Goal: Task Accomplishment & Management: Manage account settings

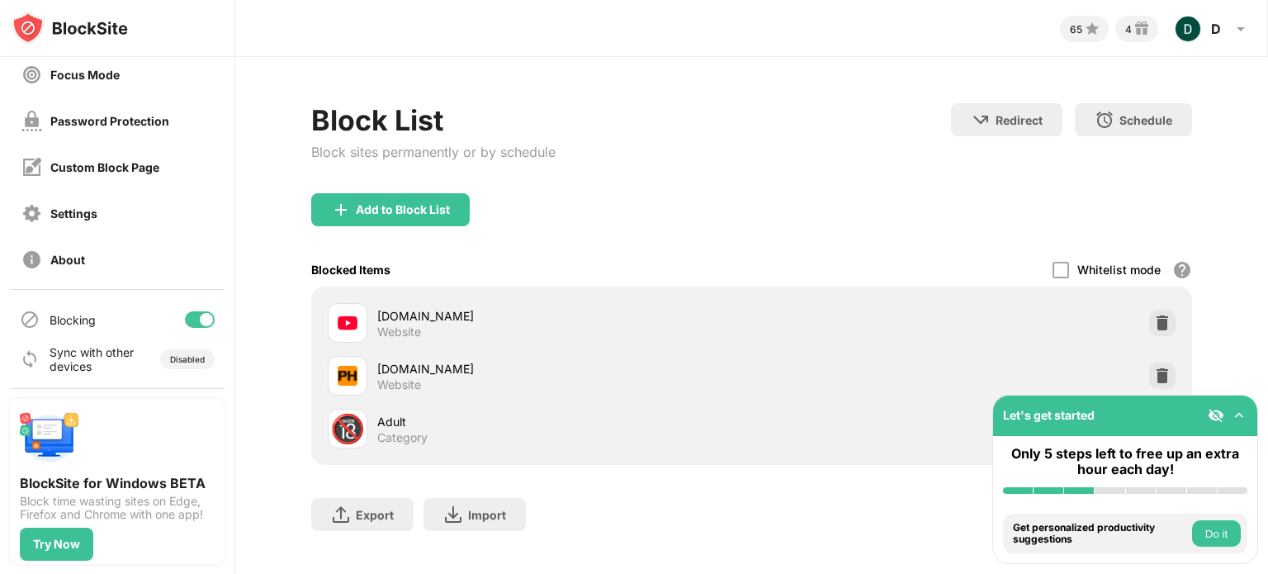
scroll to position [31, 0]
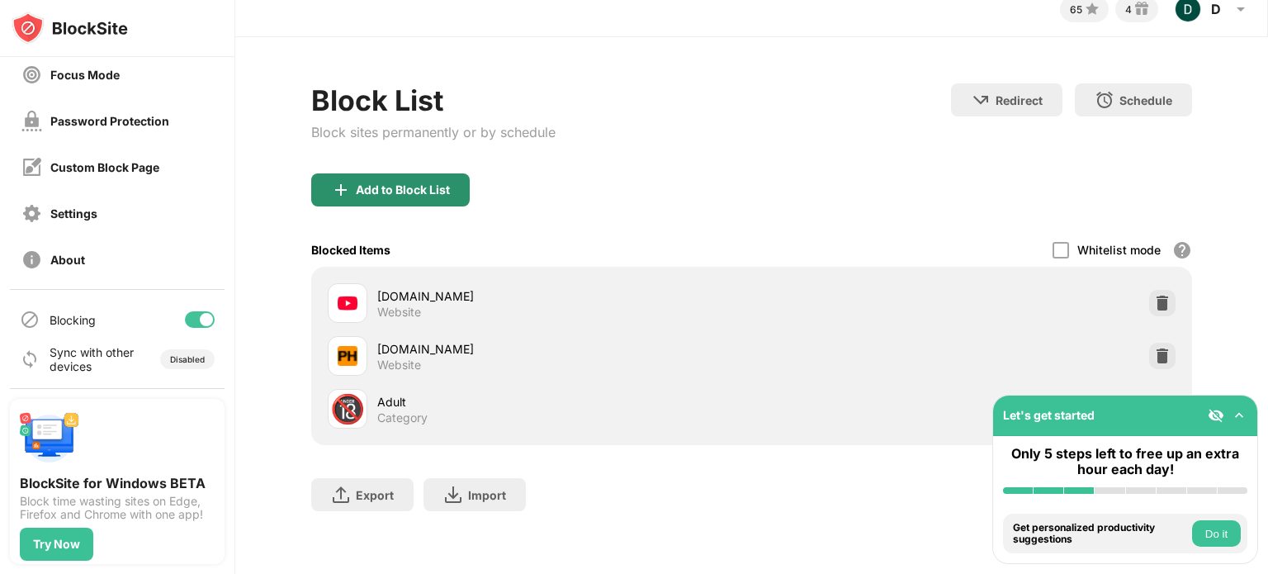
click at [406, 183] on div "Add to Block List" at bounding box center [403, 189] width 94 height 13
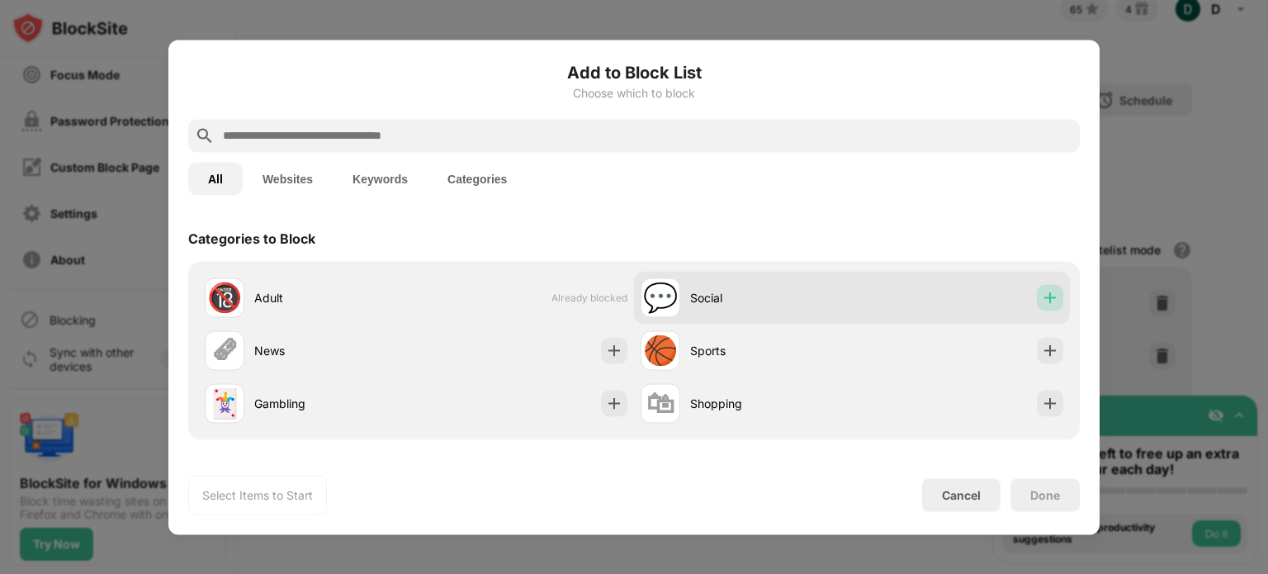
click at [1041, 290] on img at bounding box center [1049, 297] width 17 height 17
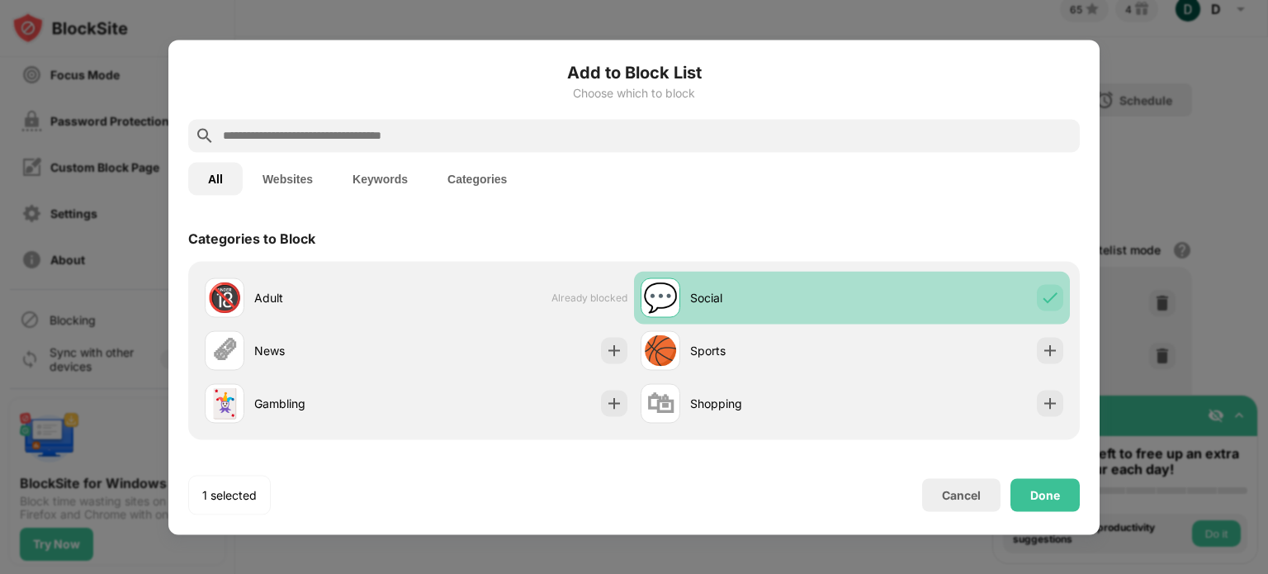
click at [1041, 290] on img at bounding box center [1049, 297] width 17 height 17
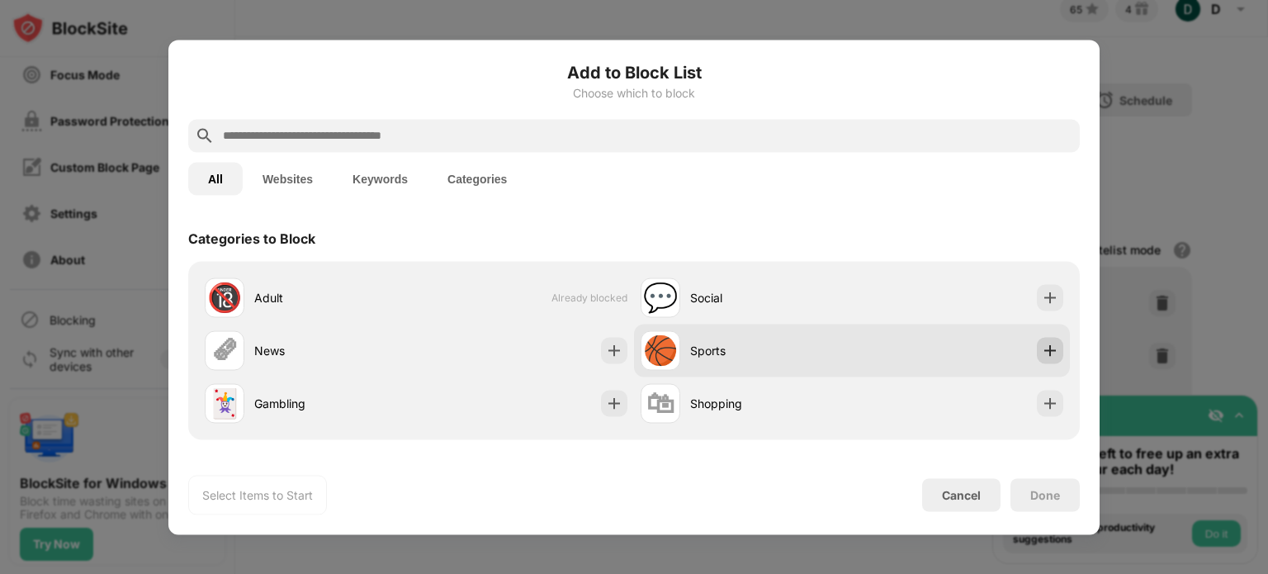
click at [1043, 340] on div at bounding box center [1050, 350] width 26 height 26
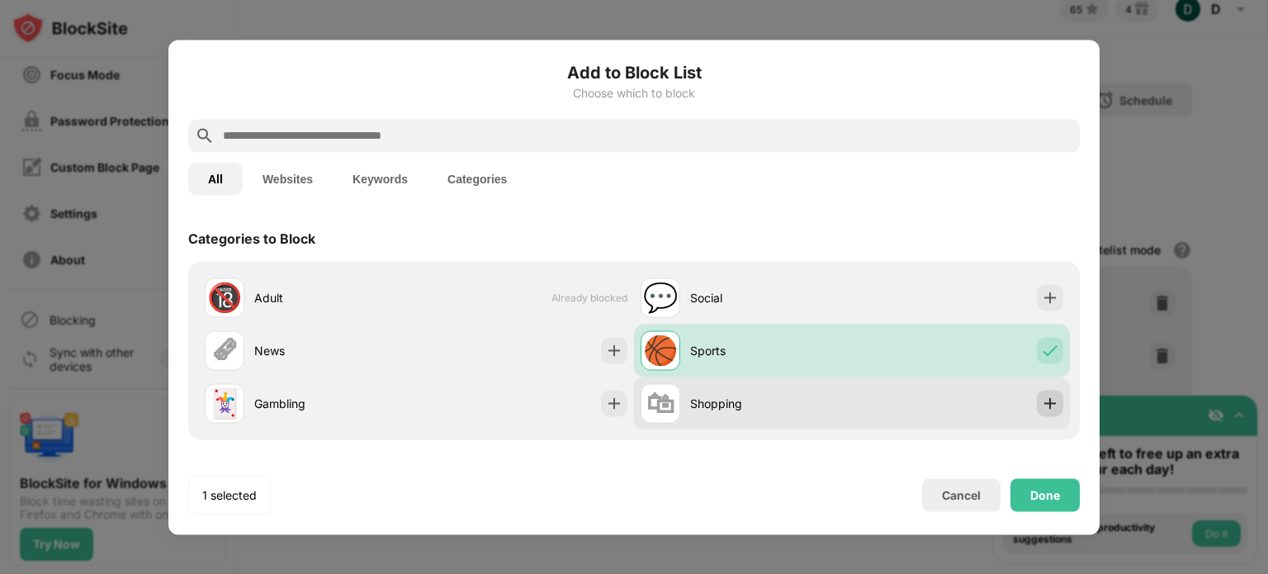
click at [1042, 395] on img at bounding box center [1049, 402] width 17 height 17
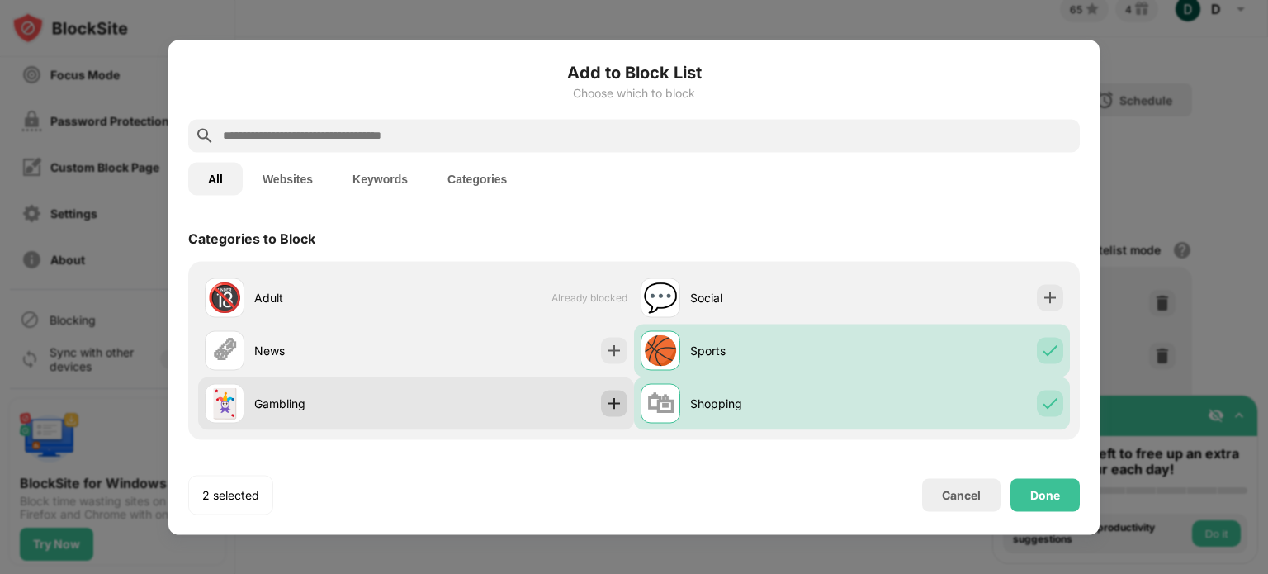
click at [606, 403] on img at bounding box center [614, 402] width 17 height 17
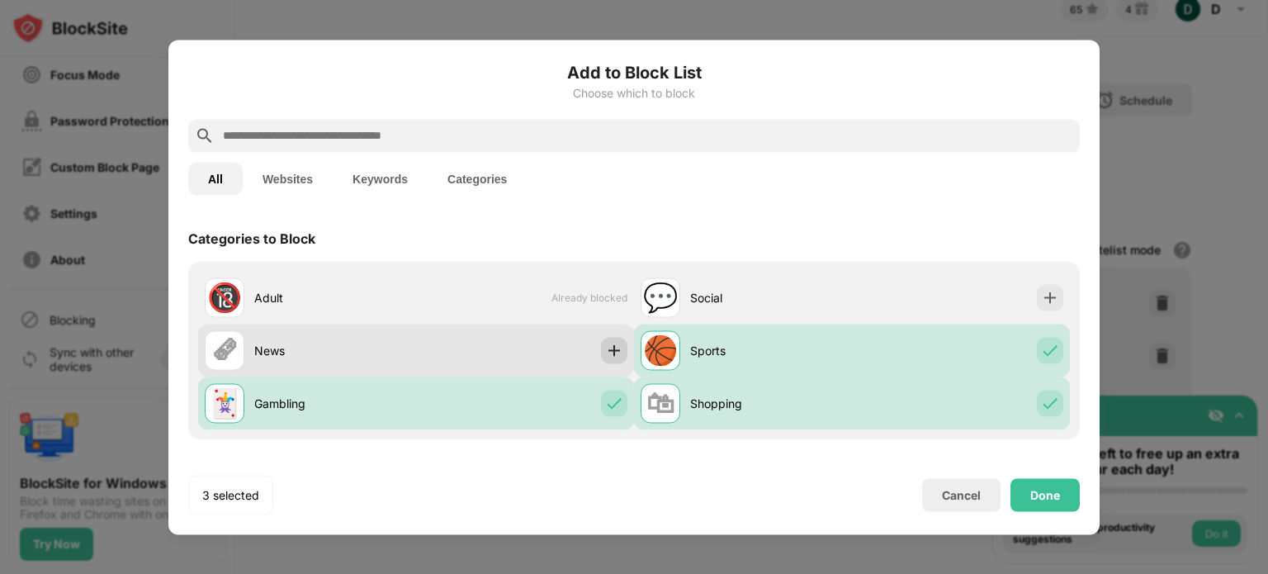
click at [607, 354] on img at bounding box center [614, 350] width 17 height 17
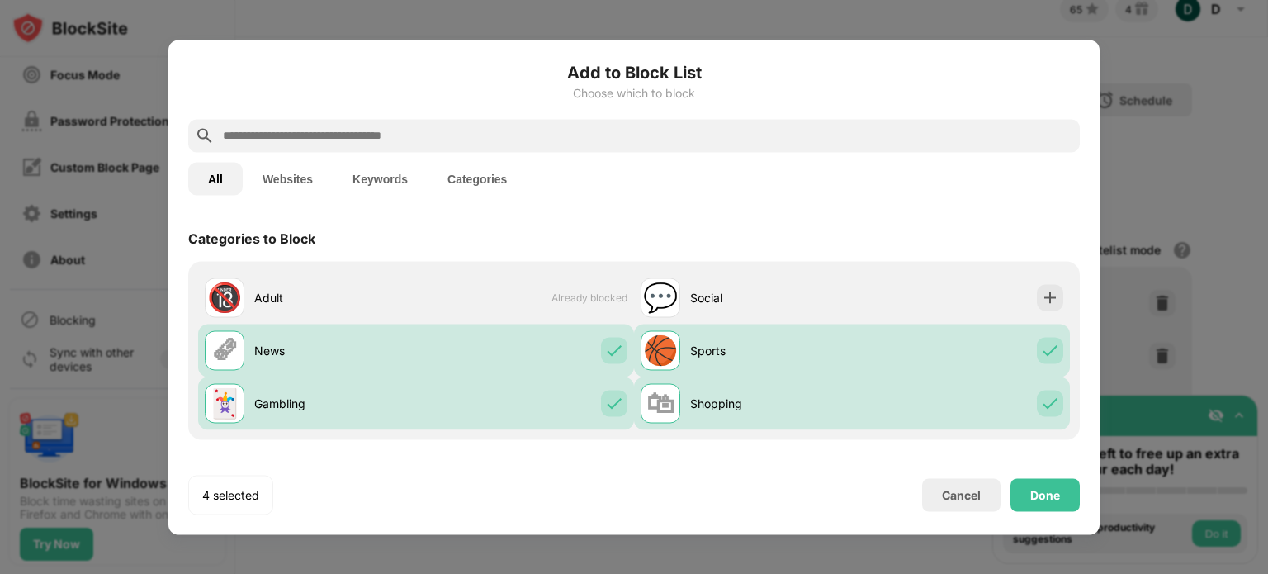
click at [294, 184] on button "Websites" at bounding box center [288, 178] width 90 height 33
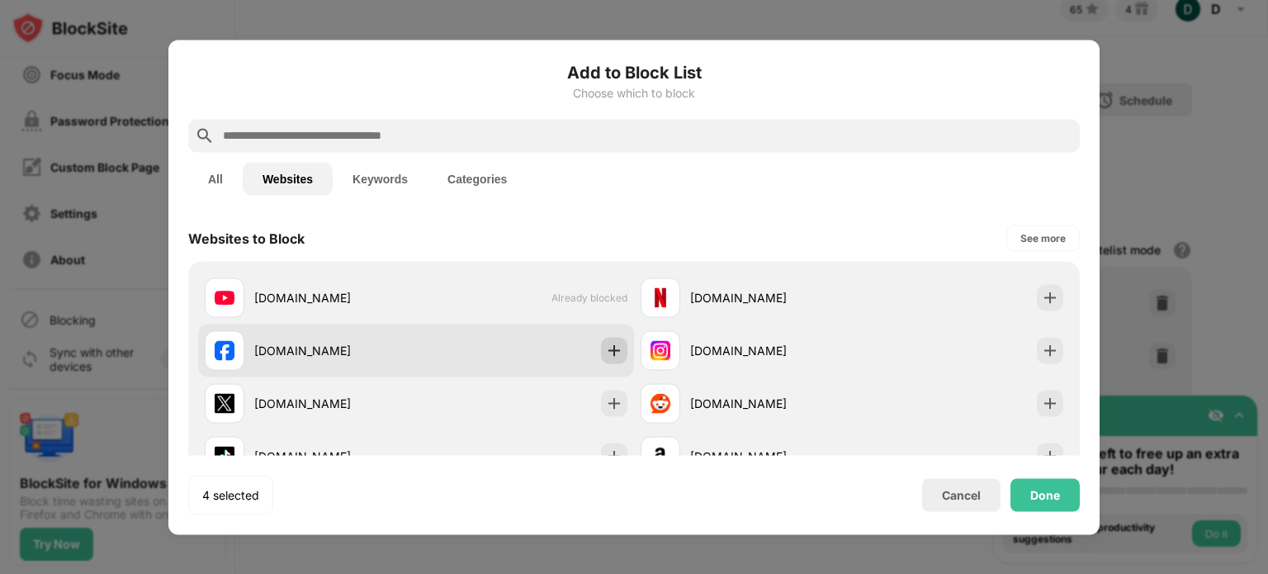
click at [609, 356] on img at bounding box center [614, 350] width 17 height 17
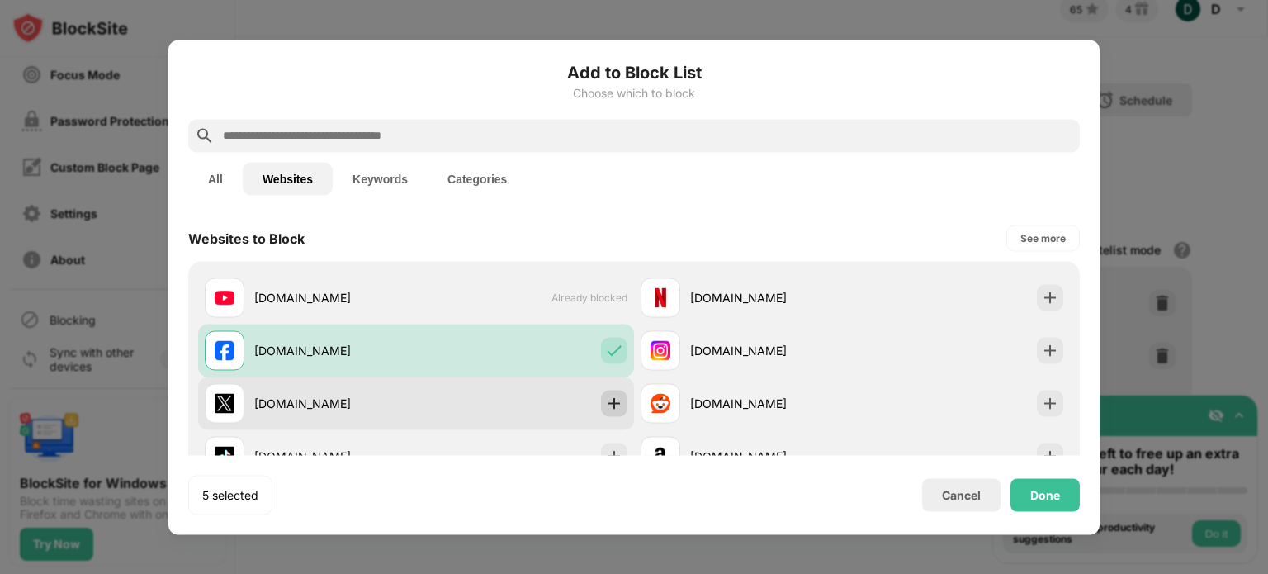
click at [611, 397] on img at bounding box center [614, 402] width 17 height 17
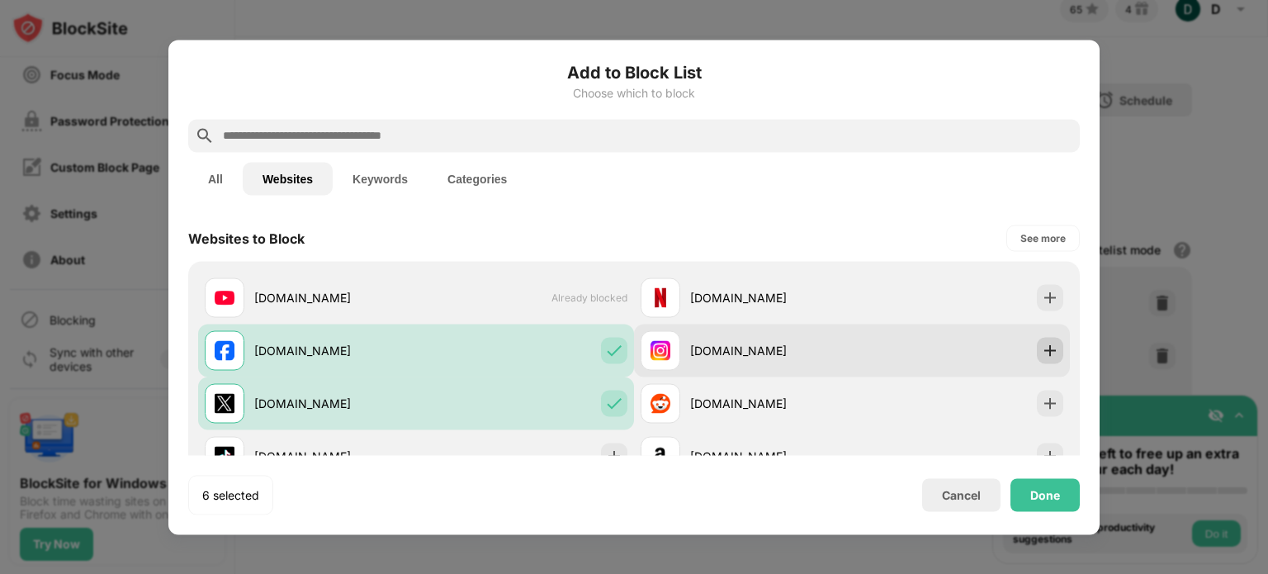
click at [1041, 352] on img at bounding box center [1049, 350] width 17 height 17
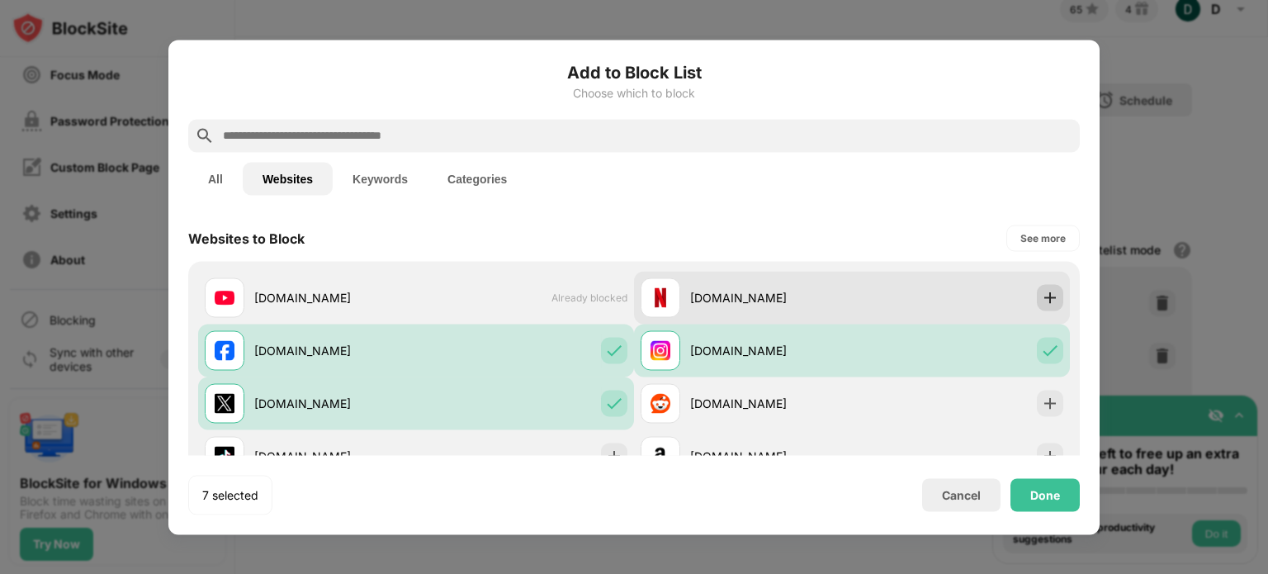
click at [1040, 307] on div at bounding box center [1050, 297] width 26 height 26
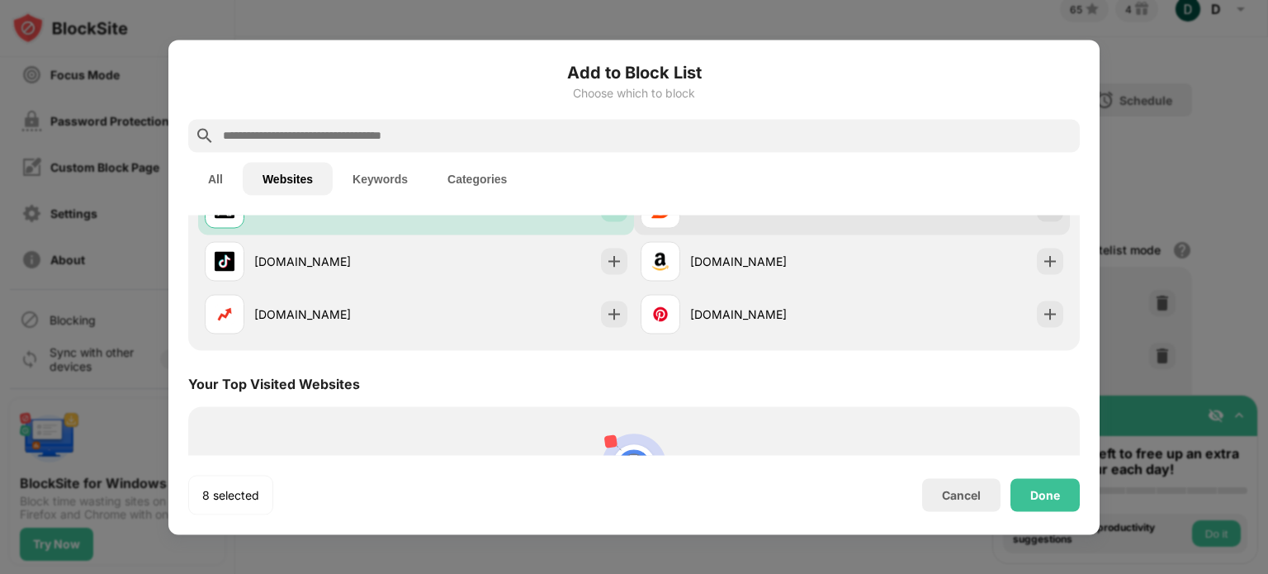
scroll to position [198, 0]
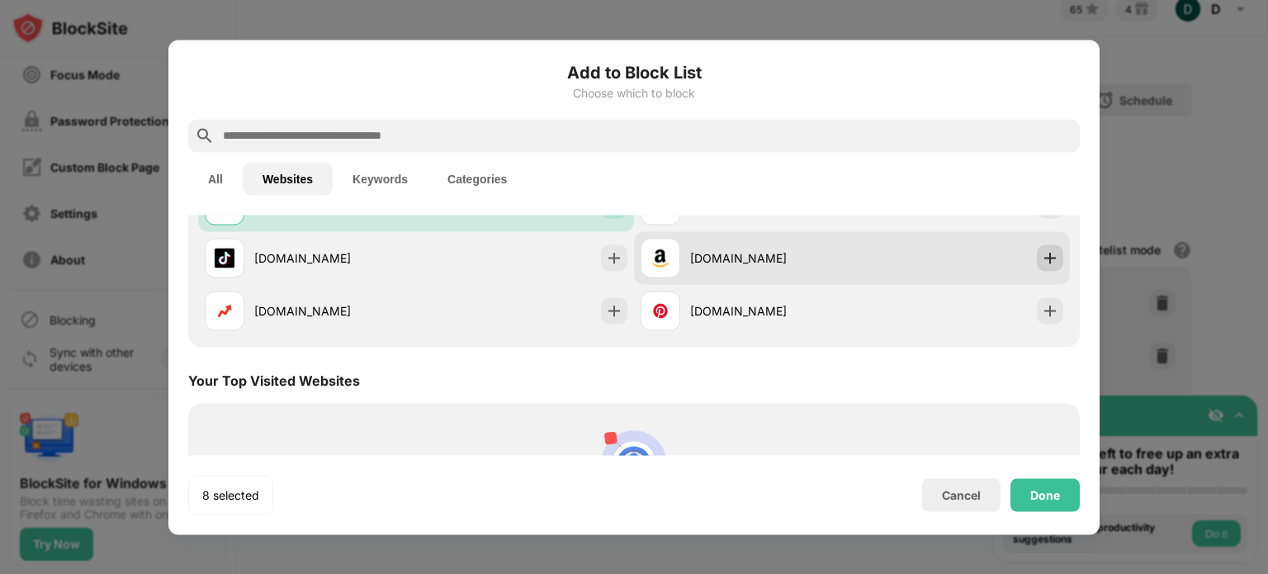
click at [1041, 255] on img at bounding box center [1049, 257] width 17 height 17
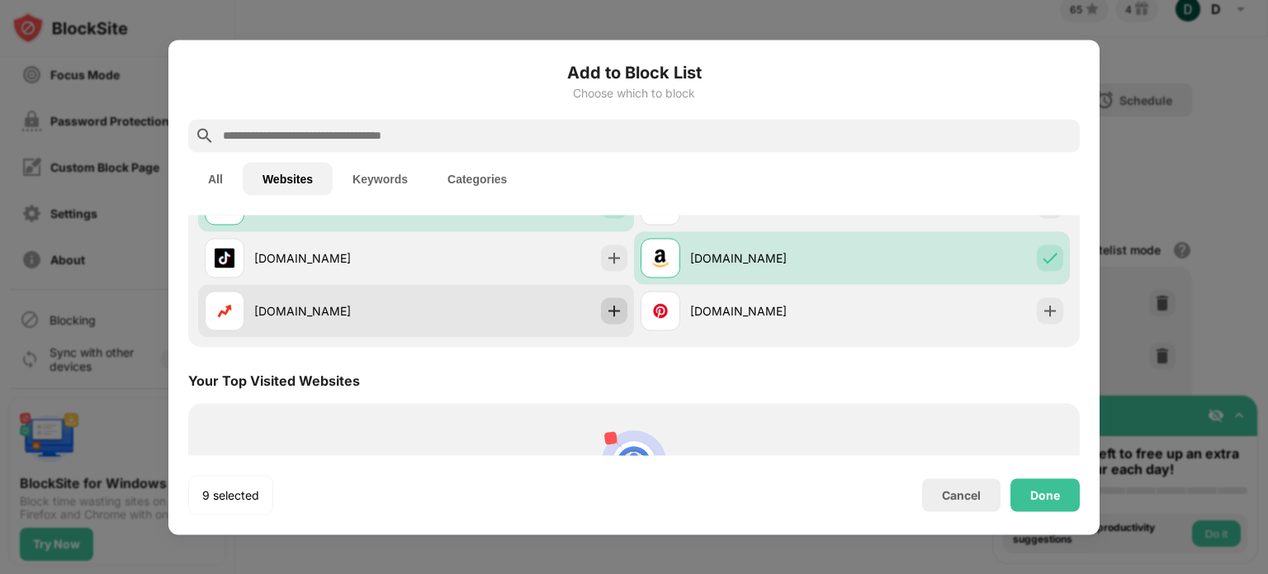
click at [617, 309] on div at bounding box center [614, 310] width 26 height 26
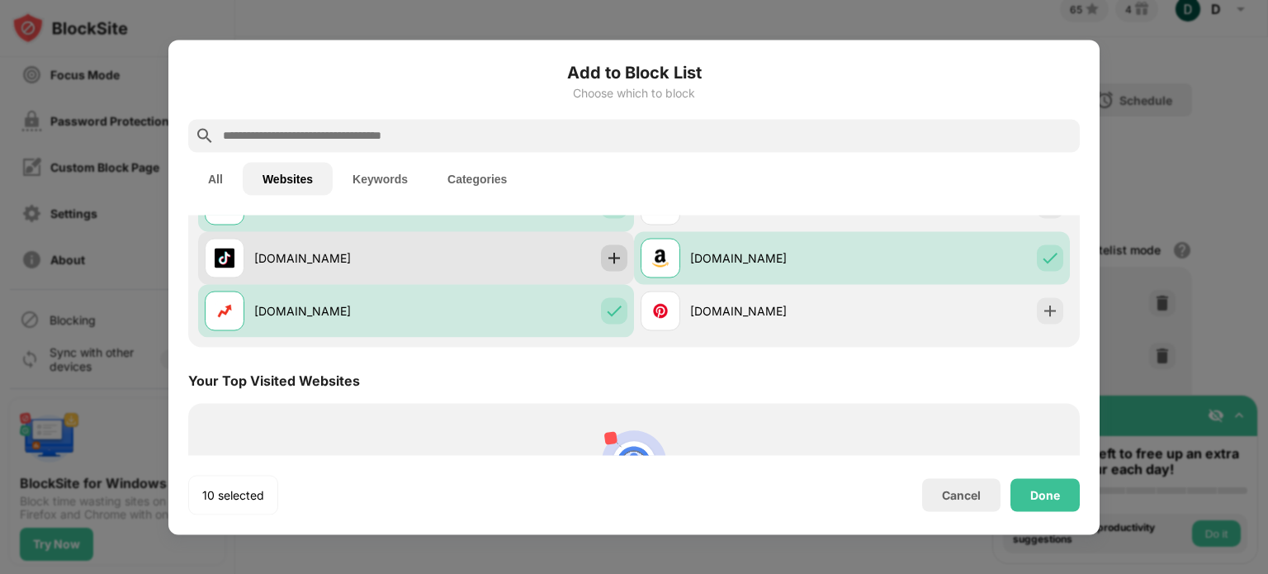
click at [606, 267] on div at bounding box center [614, 257] width 26 height 26
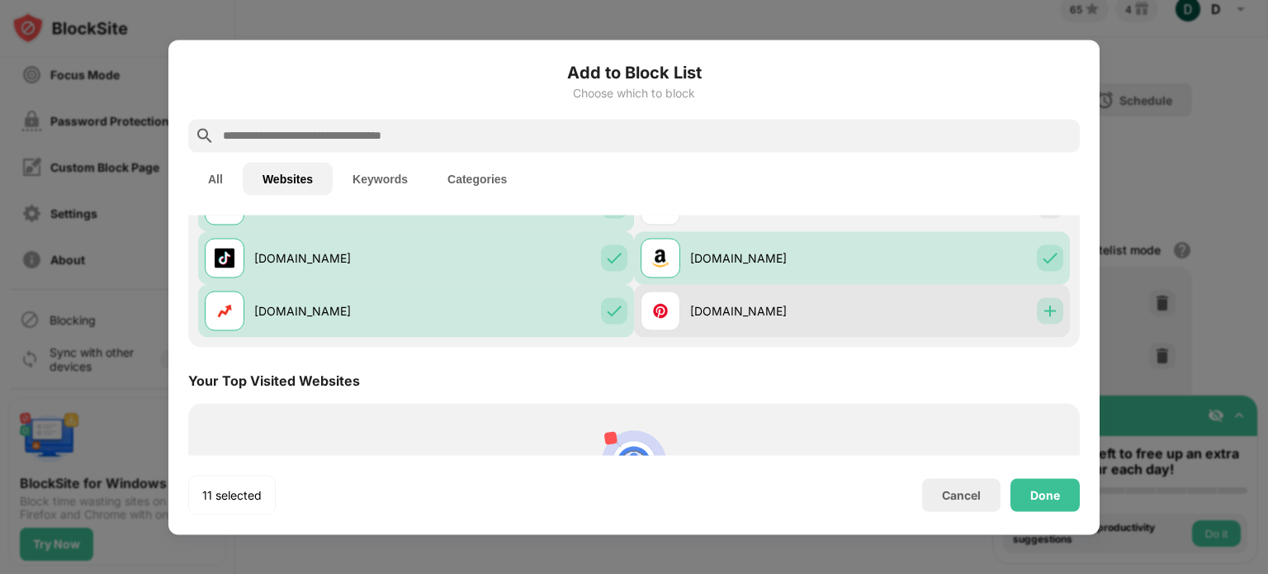
click at [1041, 313] on img at bounding box center [1049, 310] width 17 height 17
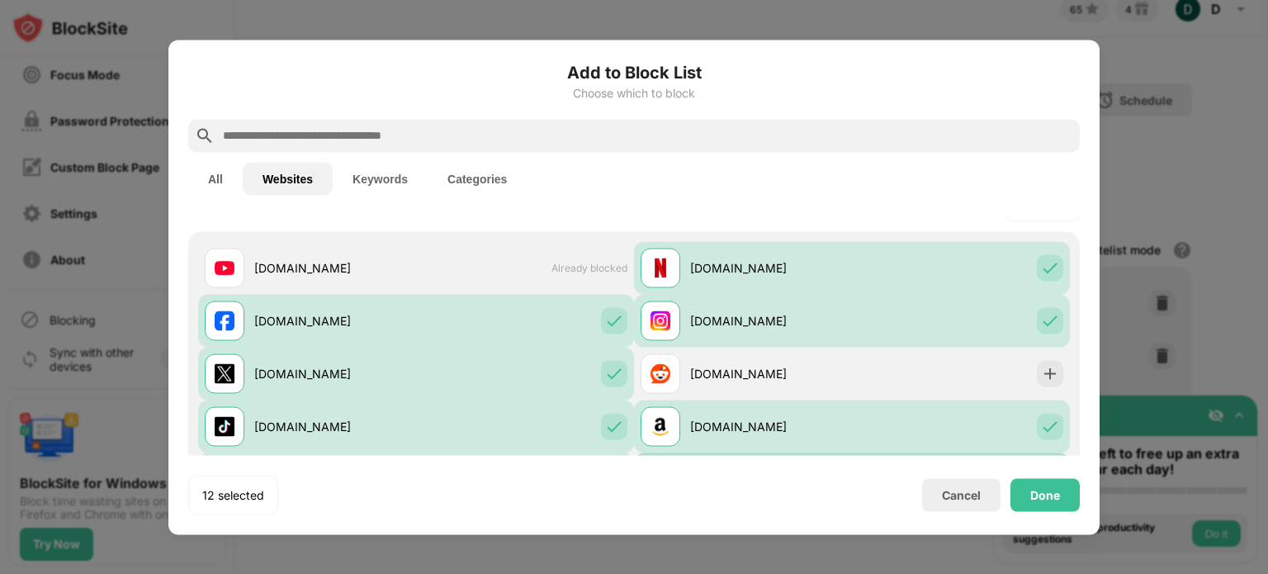
scroll to position [33, 0]
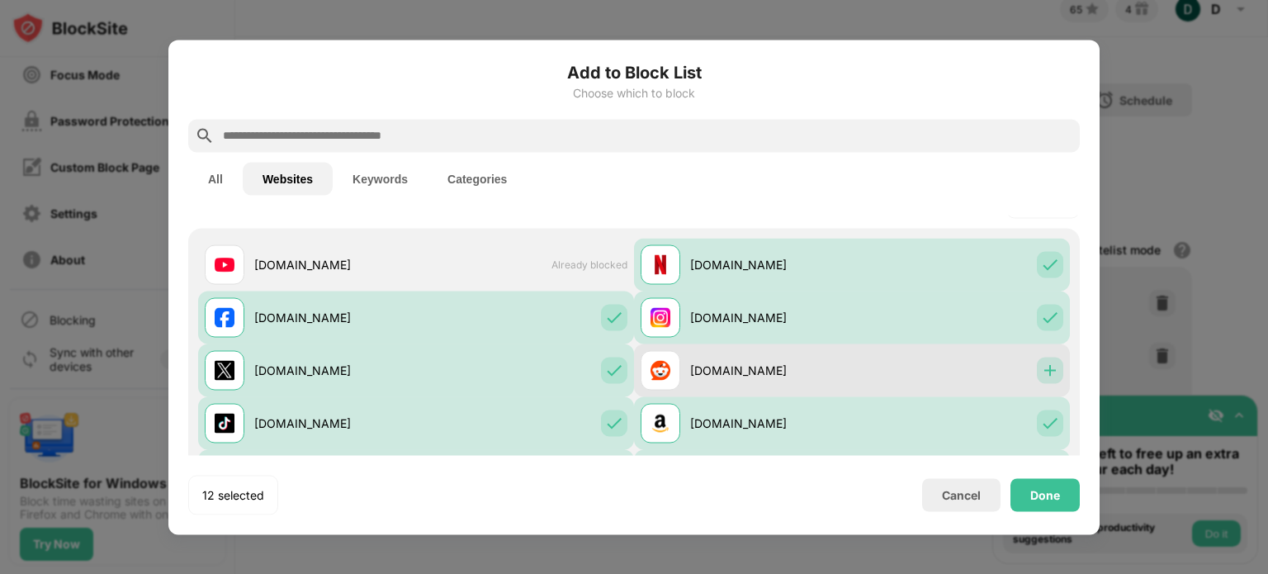
click at [1041, 365] on img at bounding box center [1049, 369] width 17 height 17
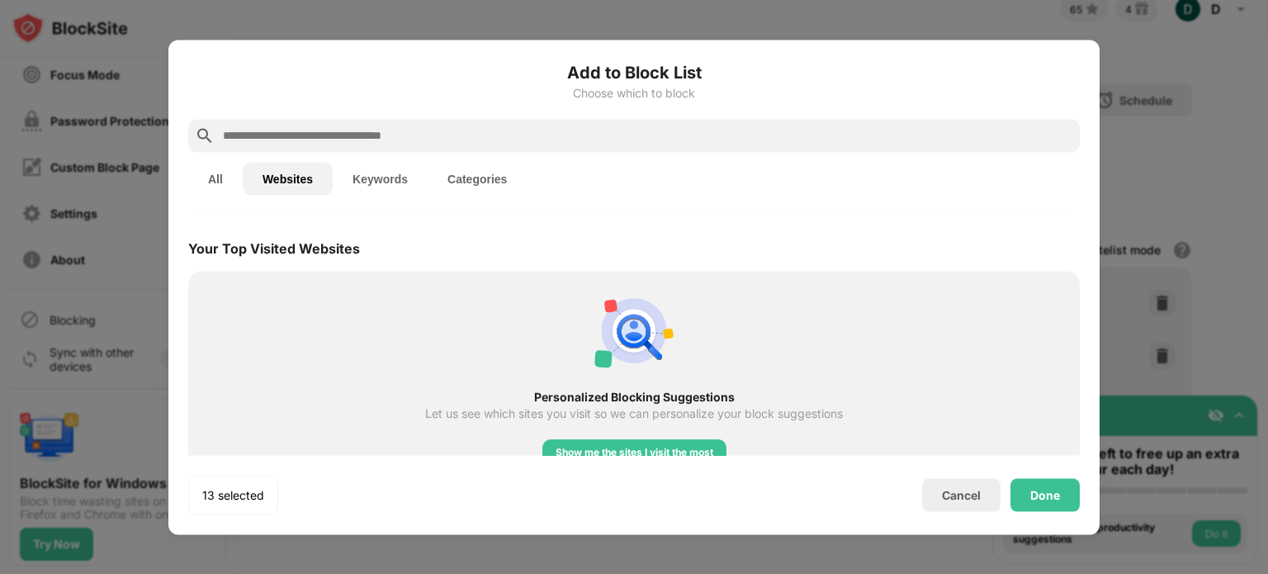
scroll to position [360, 0]
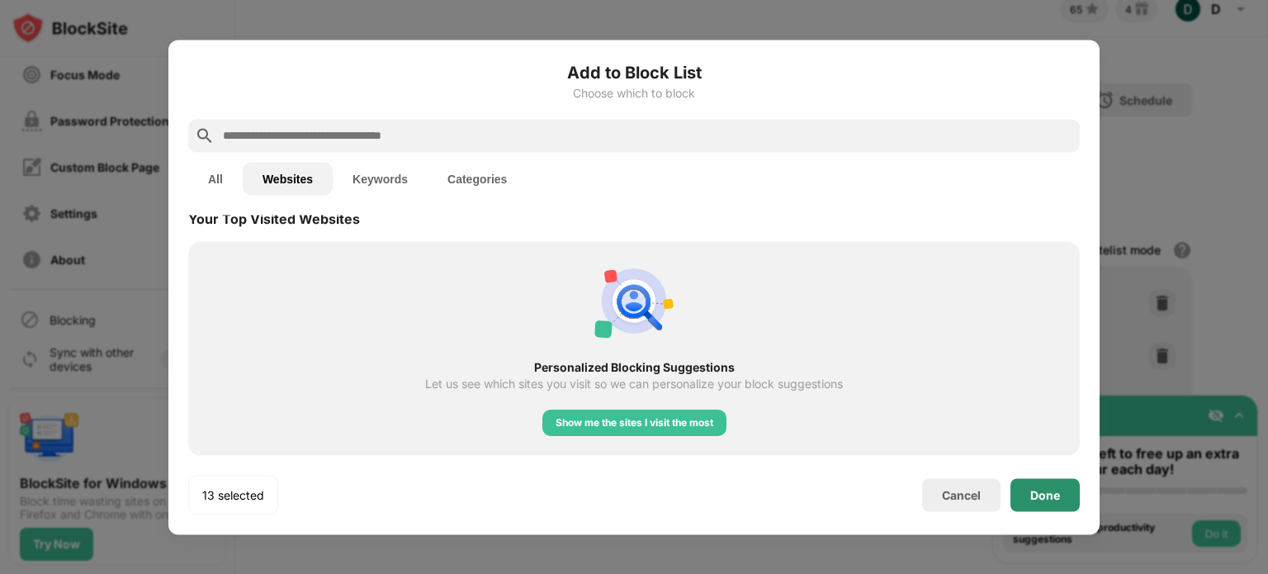
click at [1034, 505] on div "Done" at bounding box center [1044, 494] width 69 height 33
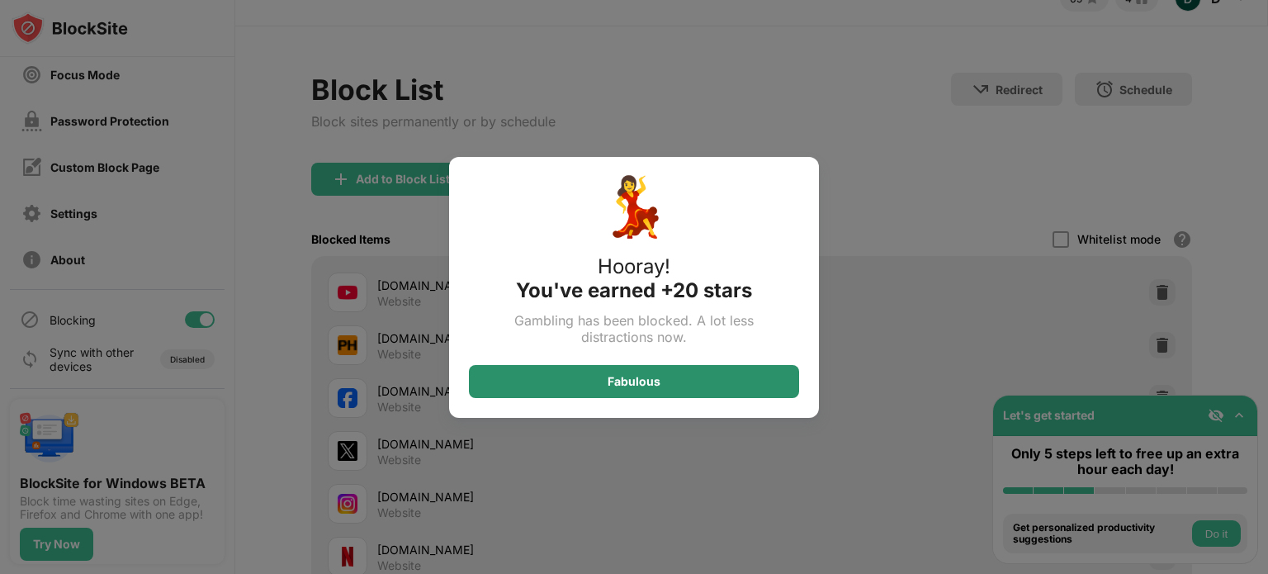
click at [585, 375] on div "Fabulous" at bounding box center [634, 381] width 330 height 33
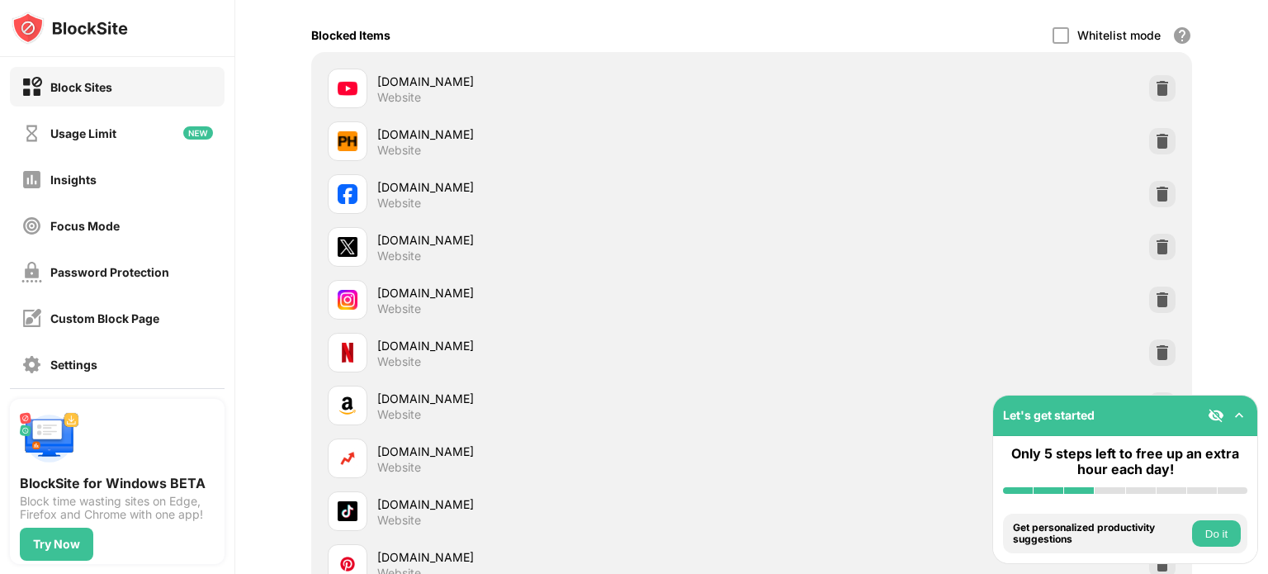
scroll to position [0, 0]
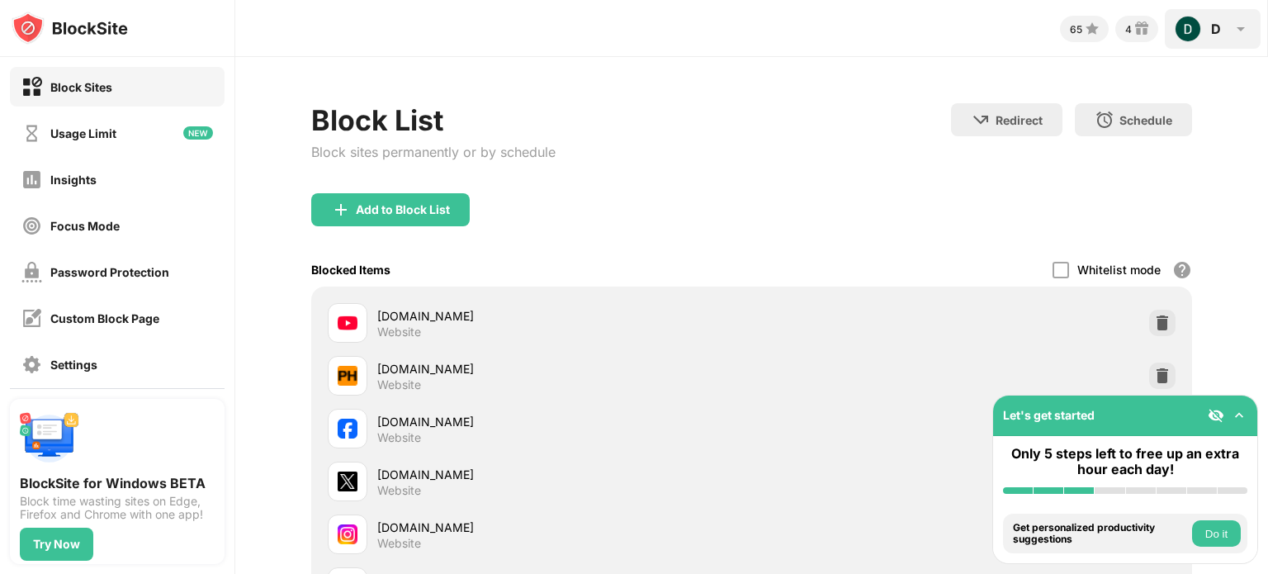
click at [1228, 27] on div "D D Smith View Account Insights Rewards Settings Support Log Out" at bounding box center [1212, 29] width 96 height 40
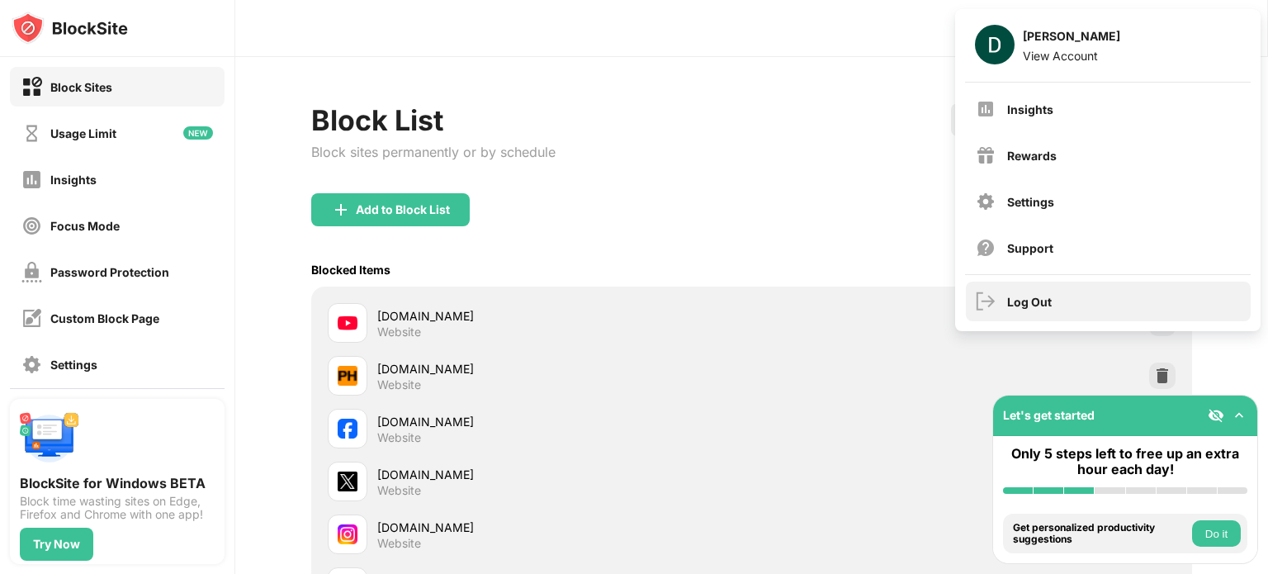
click at [1046, 300] on div "Log Out" at bounding box center [1029, 302] width 45 height 14
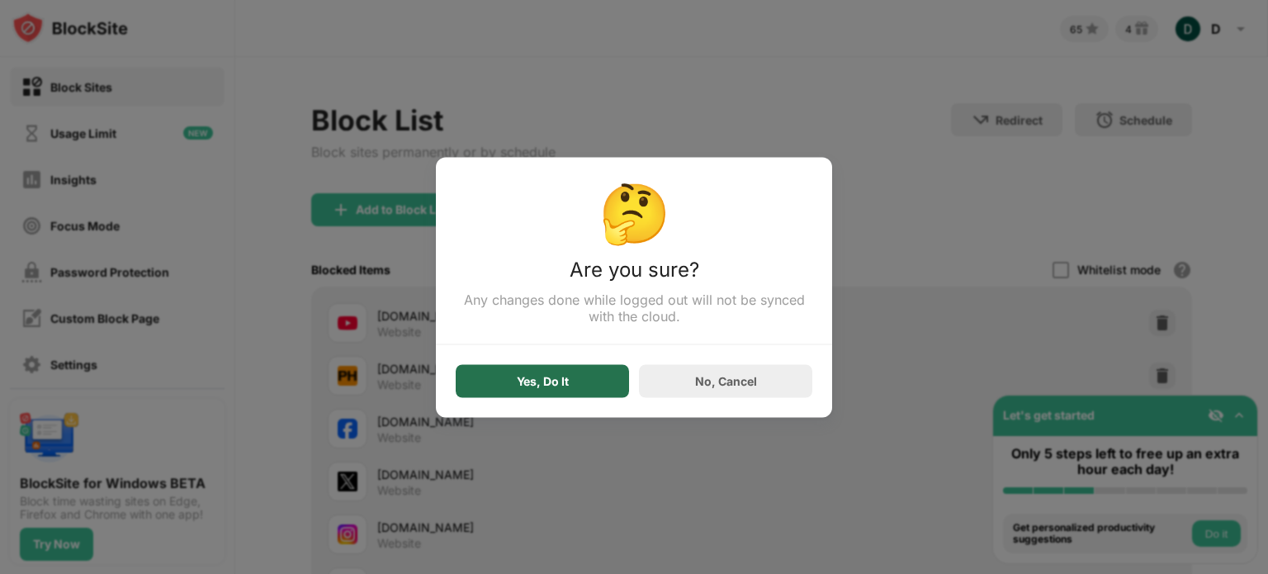
click at [560, 376] on div "Yes, Do It" at bounding box center [543, 380] width 52 height 13
